Goal: Find contact information: Find contact information

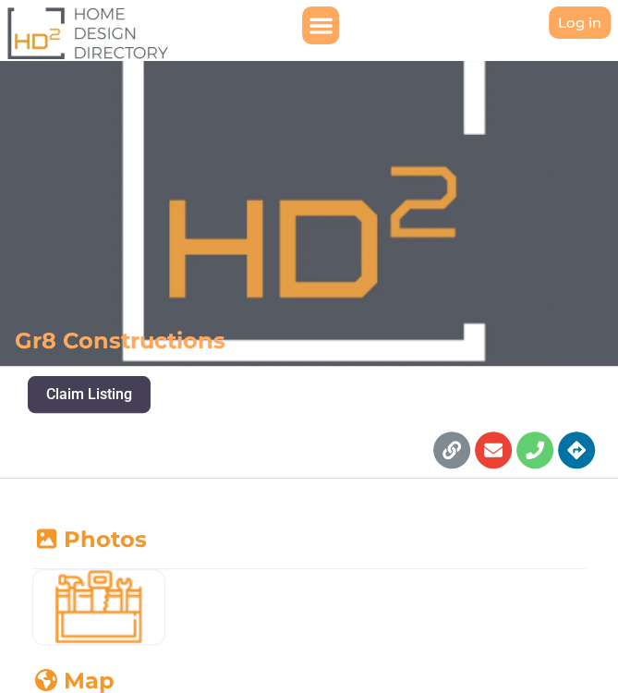
click at [265, 434] on div "Facebook-f Linkedin Link Envelope Phone Directions Instagram" at bounding box center [309, 449] width 618 height 55
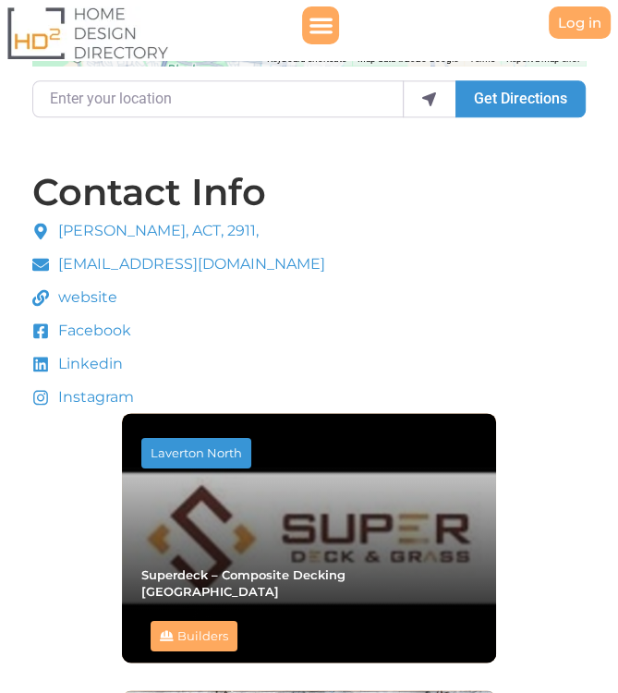
scroll to position [950, 0]
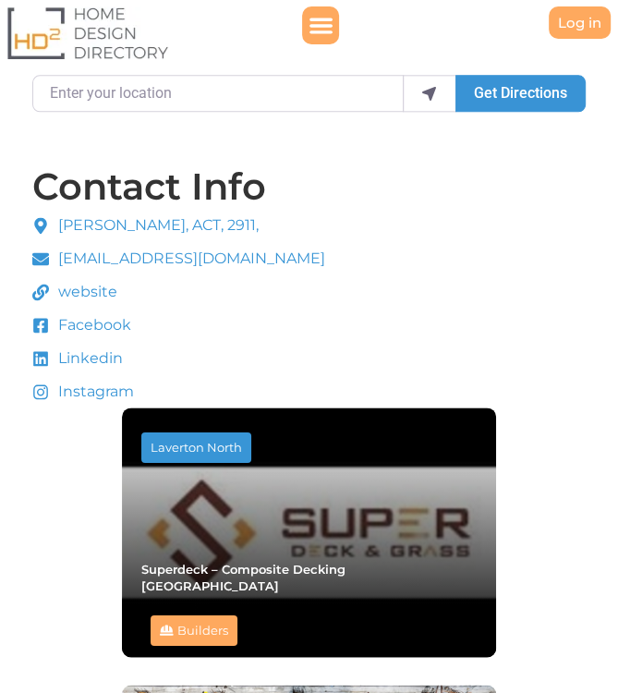
click at [310, 249] on div "Contact Info [PERSON_NAME], ACT, 2911, [EMAIL_ADDRESS][DOMAIN_NAME] website Fac…" at bounding box center [309, 686] width 562 height 1047
drag, startPoint x: 255, startPoint y: 256, endPoint x: 60, endPoint y: 261, distance: 194.9
click at [60, 261] on div "Contact Info [PERSON_NAME], ACT, 2911, [EMAIL_ADDRESS][DOMAIN_NAME] website Fac…" at bounding box center [309, 686] width 562 height 1047
copy span "[EMAIL_ADDRESS][DOMAIN_NAME]"
click at [388, 320] on div "Contact Info [PERSON_NAME], ACT, 2911, [EMAIL_ADDRESS][DOMAIN_NAME] website Fac…" at bounding box center [309, 686] width 562 height 1047
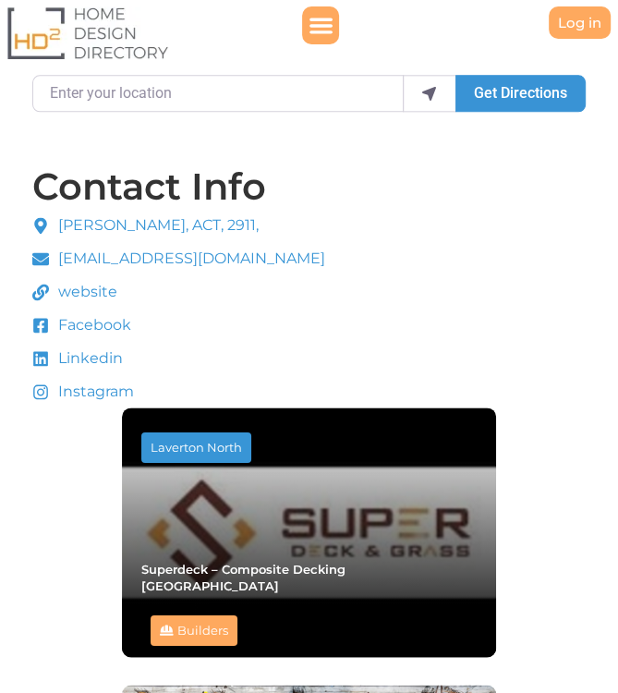
click at [100, 291] on span "website" at bounding box center [86, 292] width 64 height 22
click at [45, 322] on icon at bounding box center [40, 325] width 15 height 15
click at [82, 355] on span "Linkedin" at bounding box center [88, 358] width 69 height 22
click at [75, 385] on span "Instagram" at bounding box center [94, 391] width 80 height 22
